Goal: Check status

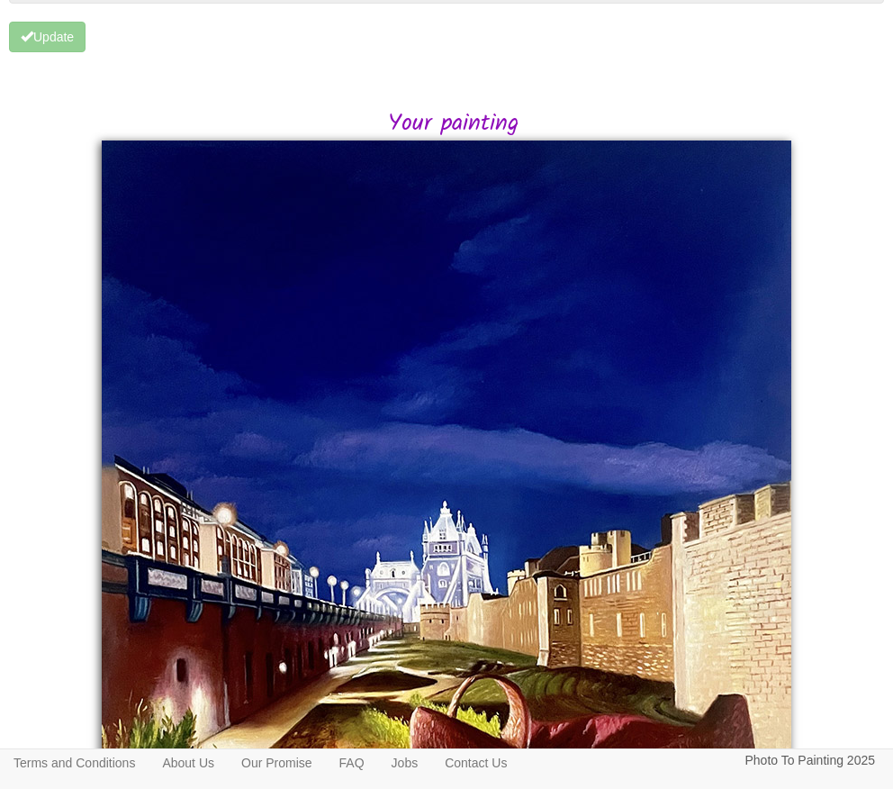
scroll to position [438, 0]
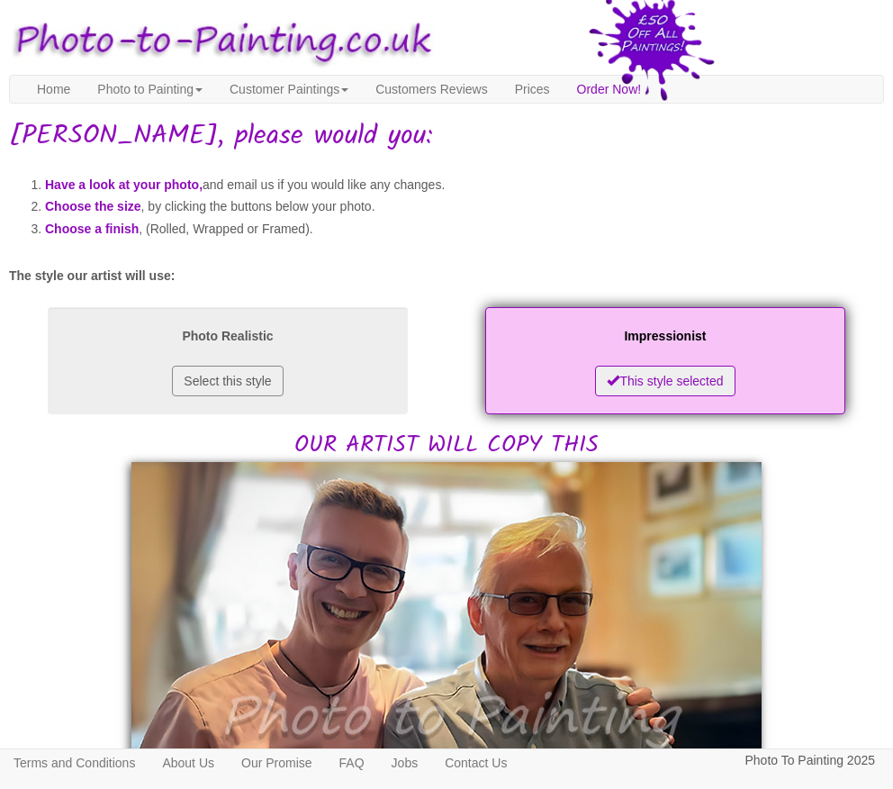
scroll to position [284, 0]
